Goal: Task Accomplishment & Management: Use online tool/utility

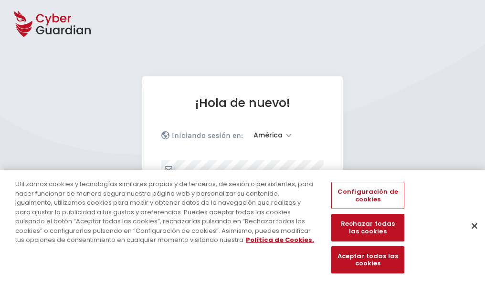
select select "América"
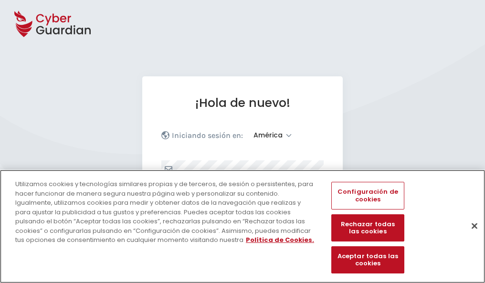
scroll to position [125, 0]
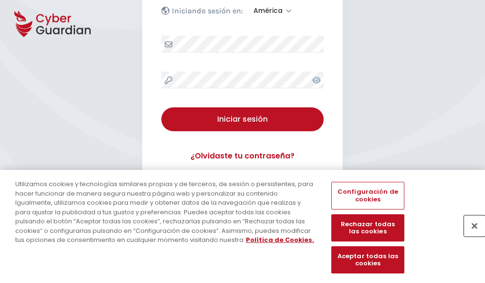
click at [470, 236] on button "Cerrar" at bounding box center [474, 225] width 21 height 21
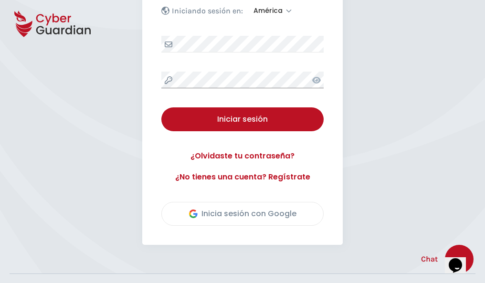
scroll to position [217, 0]
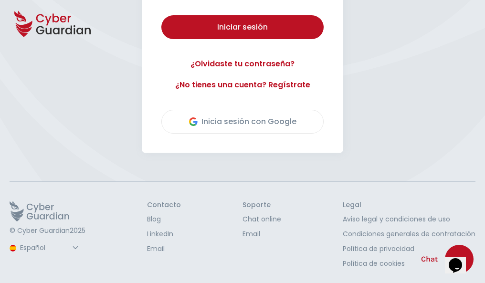
click at [161, 15] on button "Iniciar sesión" at bounding box center [242, 27] width 162 height 24
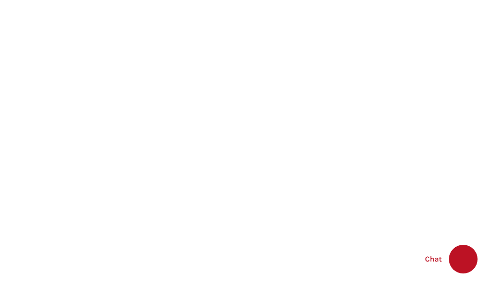
select select "English"
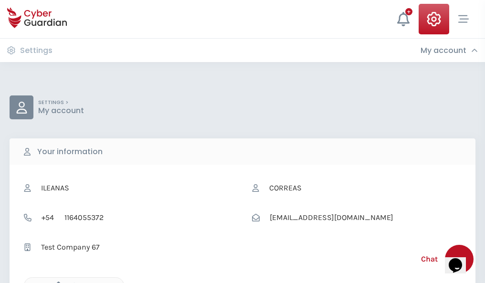
click at [56, 282] on icon "button" at bounding box center [56, 286] width 8 height 8
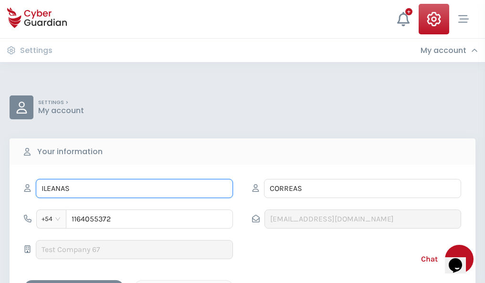
click at [134, 189] on input "ILEANAS" at bounding box center [134, 188] width 197 height 19
type input "I"
type input "Severino"
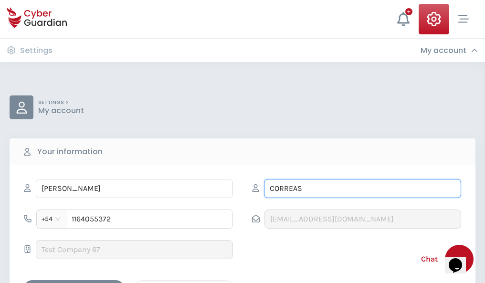
click at [363, 189] on input "CORREAS" at bounding box center [362, 188] width 197 height 19
type input "C"
type input "Ros"
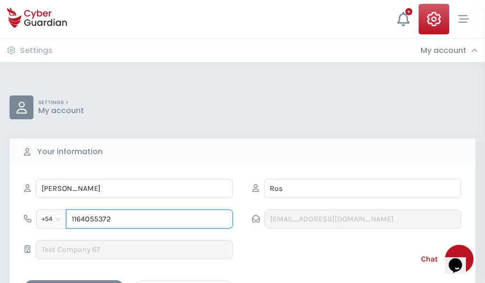
click at [150, 219] on input "1164055372" at bounding box center [149, 219] width 167 height 19
type input "1"
type input "4945742238"
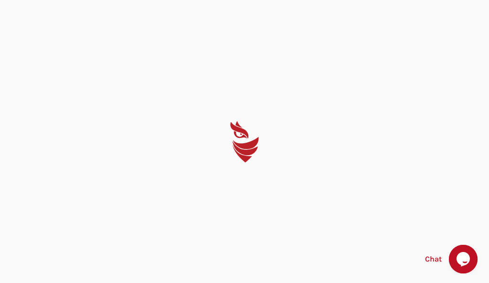
select select "English"
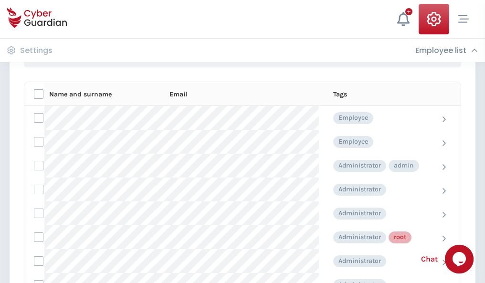
scroll to position [481, 0]
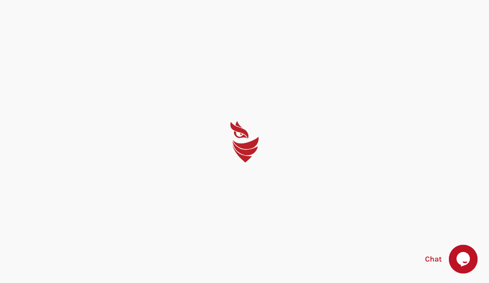
select select "English"
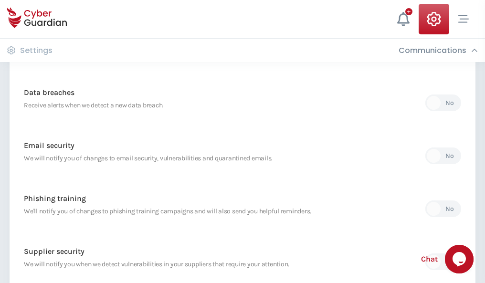
scroll to position [503, 0]
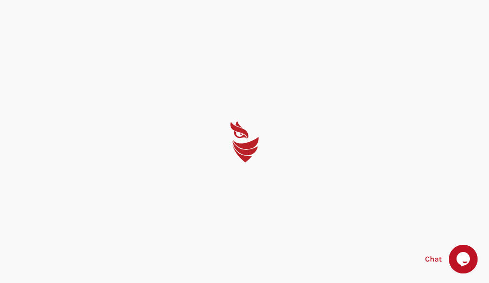
select select "English"
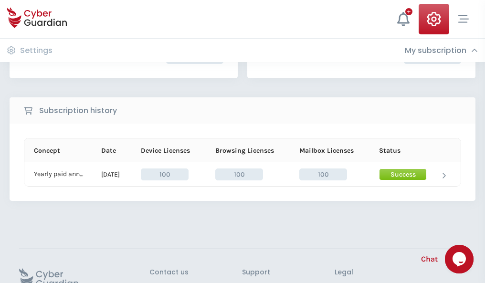
scroll to position [242, 0]
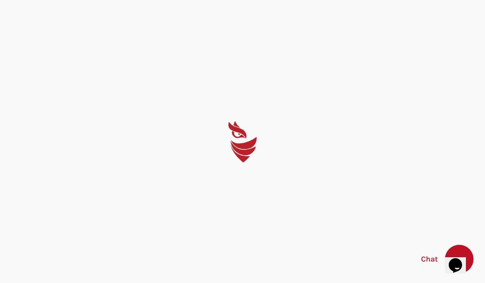
select select "English"
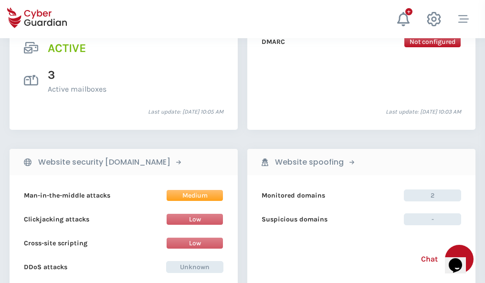
scroll to position [971, 0]
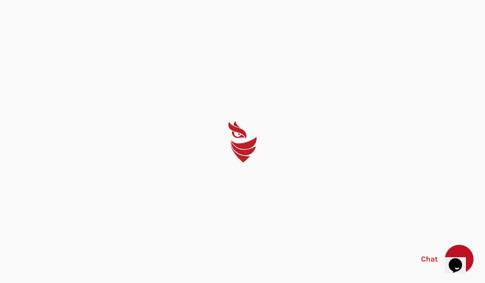
select select "English"
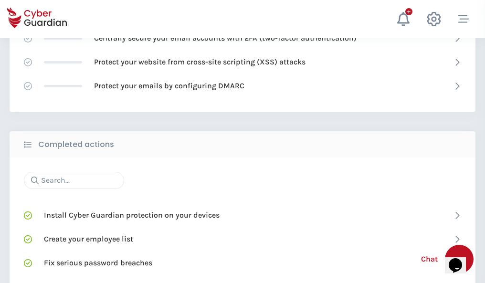
scroll to position [636, 0]
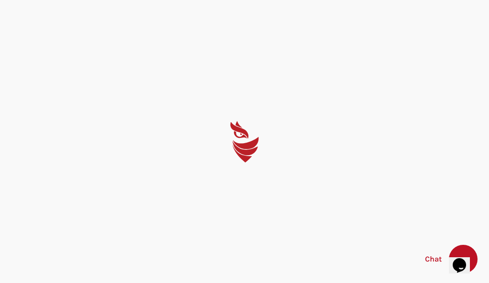
select select "English"
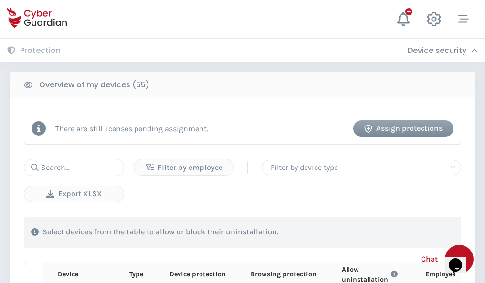
scroll to position [833, 0]
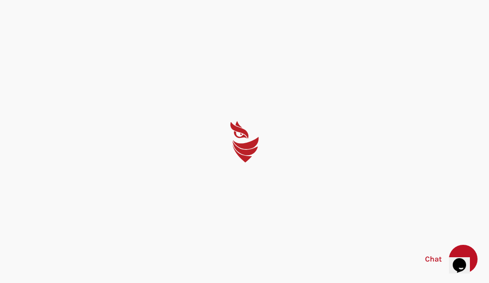
select select "English"
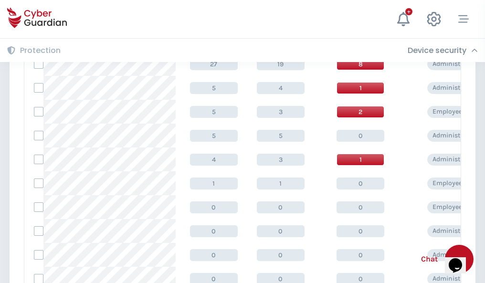
scroll to position [482, 0]
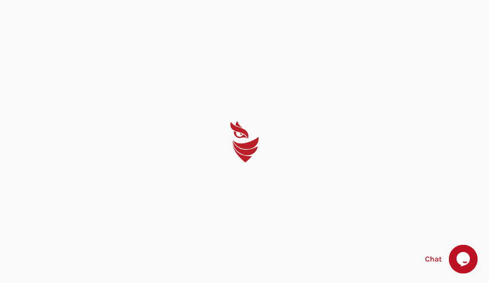
select select "English"
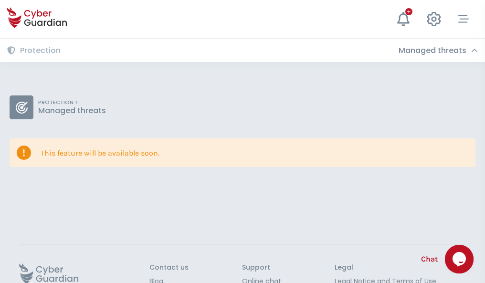
scroll to position [62, 0]
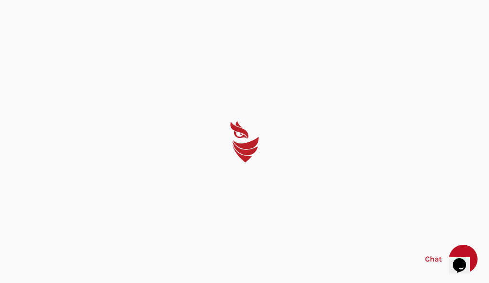
select select "English"
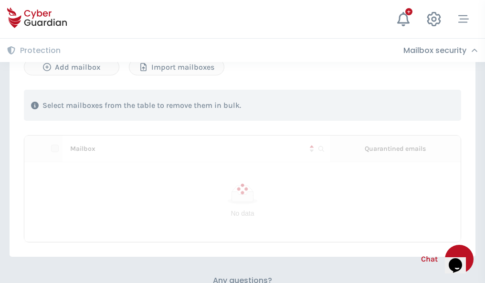
scroll to position [409, 0]
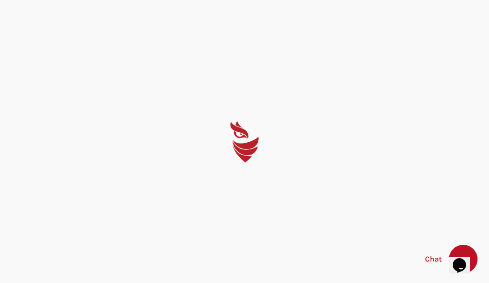
select select "English"
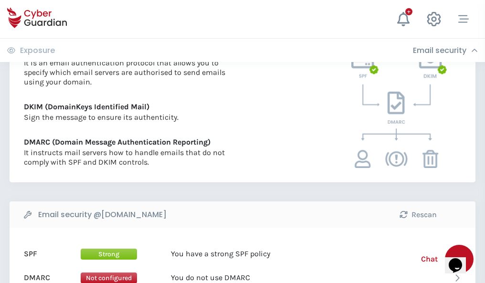
scroll to position [515, 0]
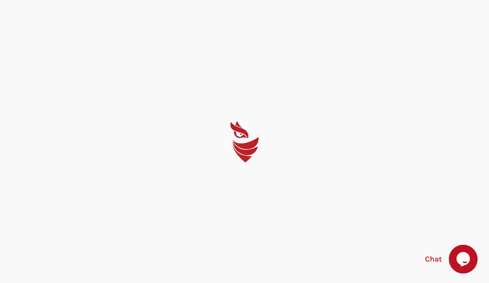
select select "English"
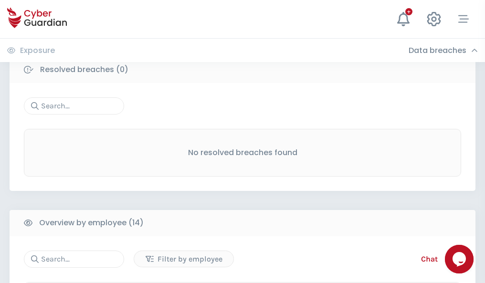
scroll to position [863, 0]
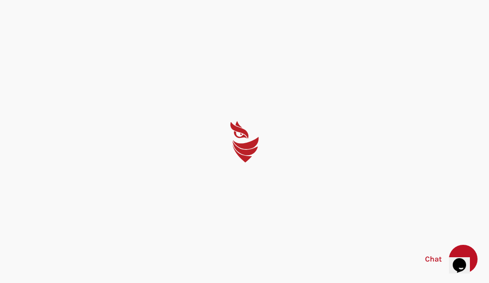
select select "English"
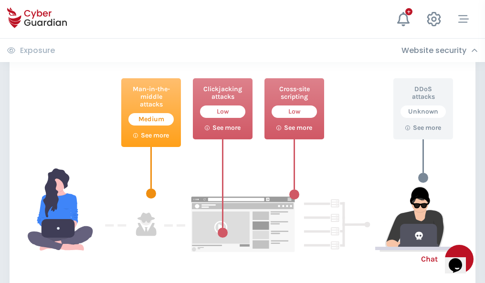
scroll to position [520, 0]
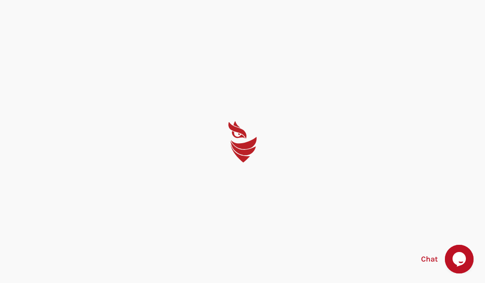
select select "English"
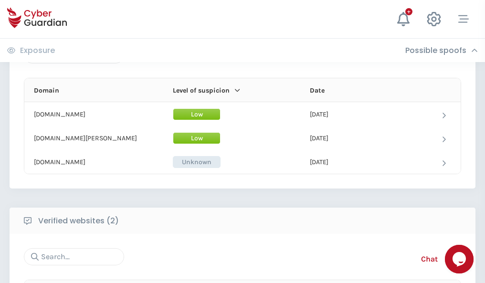
scroll to position [573, 0]
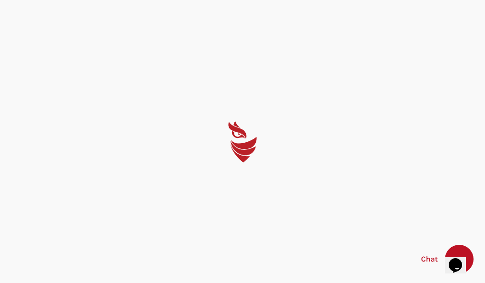
select select "English"
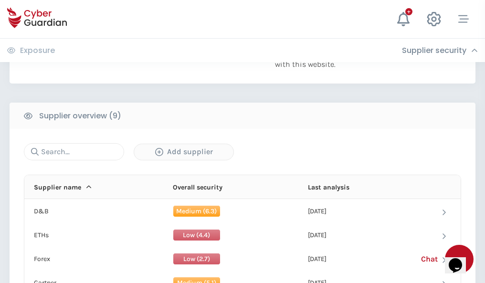
scroll to position [666, 0]
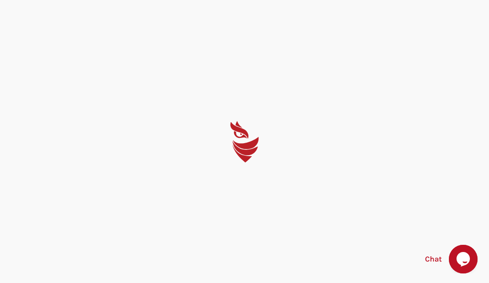
select select "English"
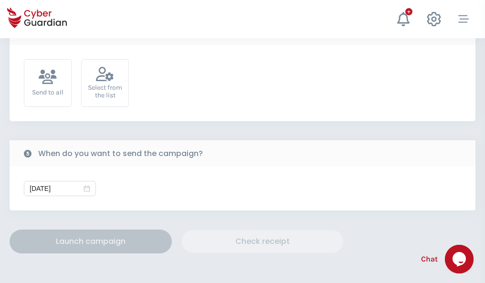
scroll to position [350, 0]
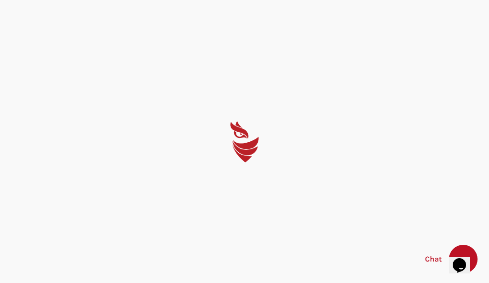
select select "English"
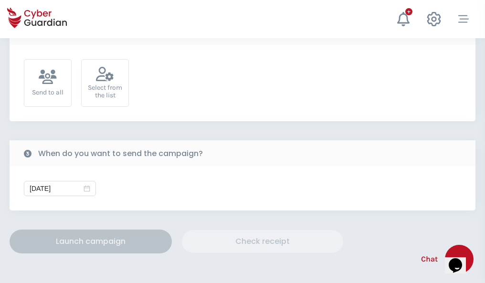
scroll to position [350, 0]
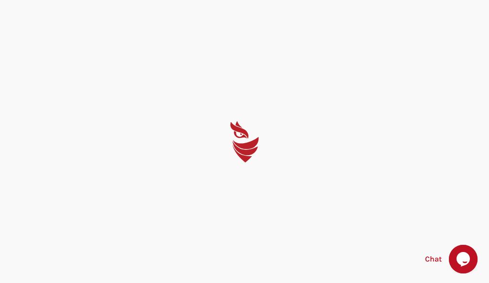
select select "English"
